Goal: Information Seeking & Learning: Learn about a topic

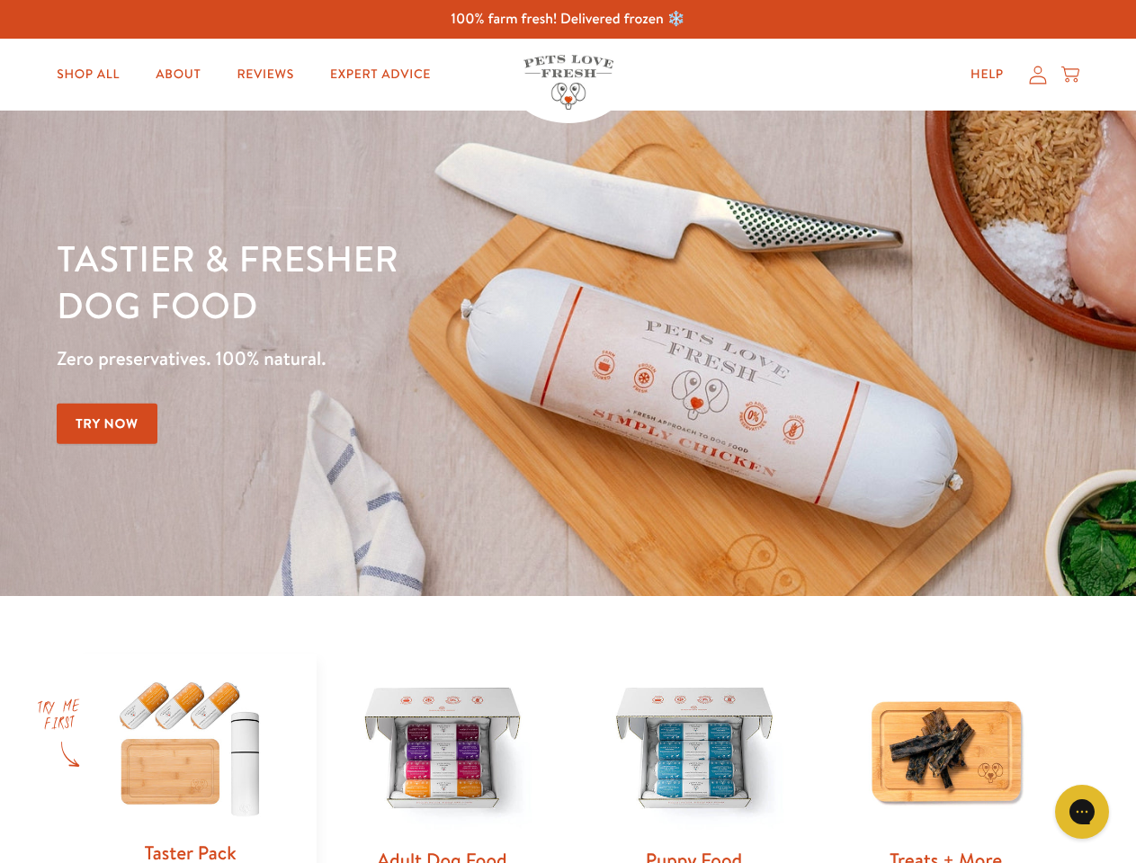
click at [567, 432] on div "Tastier & fresher dog food Zero preservatives. 100% natural. Try Now" at bounding box center [398, 353] width 682 height 237
click at [1082, 812] on icon "Gorgias live chat" at bounding box center [1081, 811] width 17 height 17
